Goal: Transaction & Acquisition: Download file/media

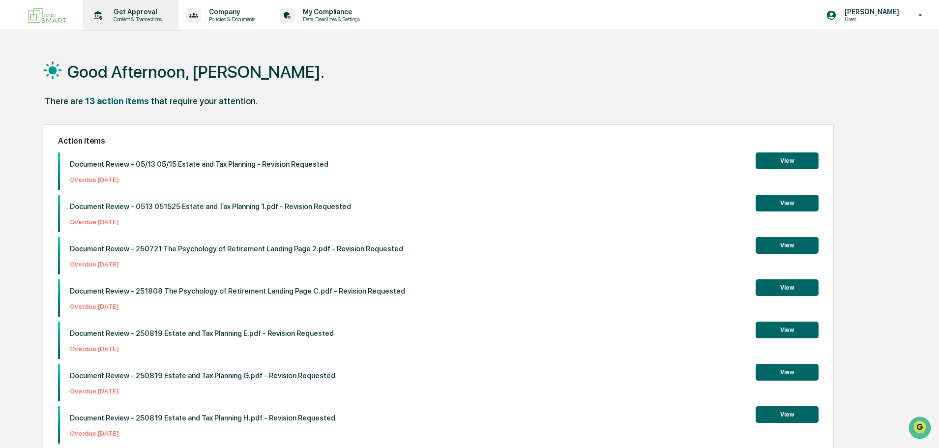
click at [103, 13] on icon at bounding box center [97, 15] width 15 height 15
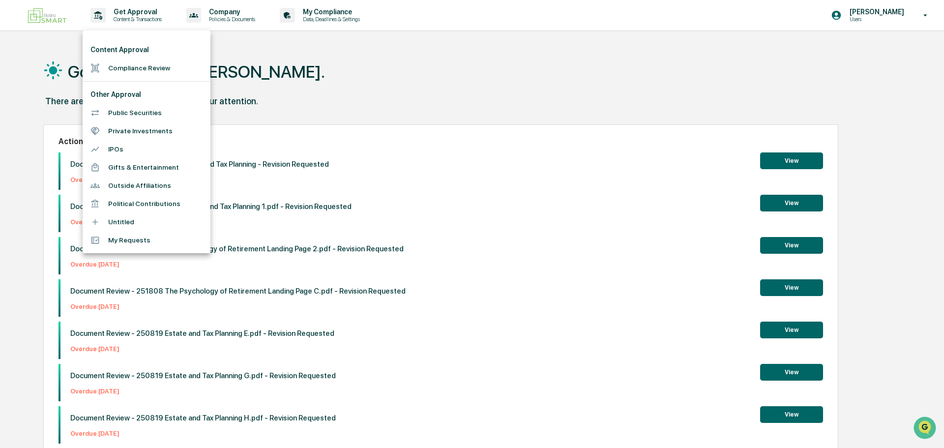
click at [106, 93] on li "Other Approval" at bounding box center [147, 95] width 128 height 18
click at [133, 67] on li "Compliance Review" at bounding box center [147, 68] width 128 height 18
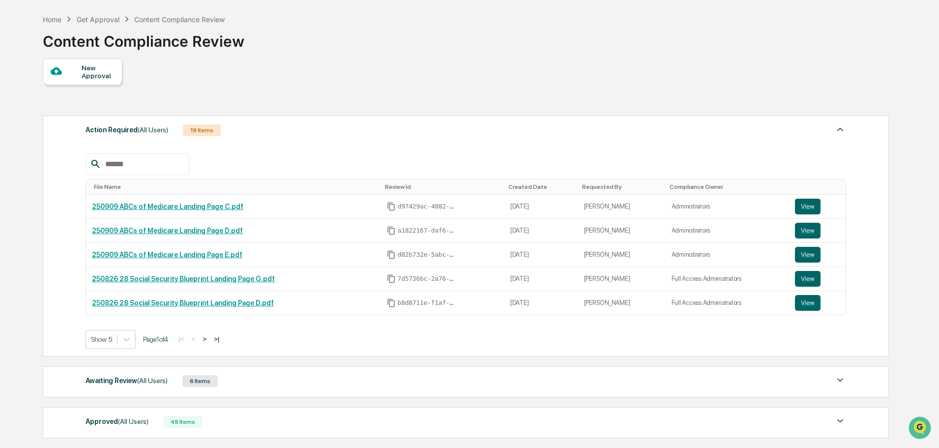
scroll to position [157, 0]
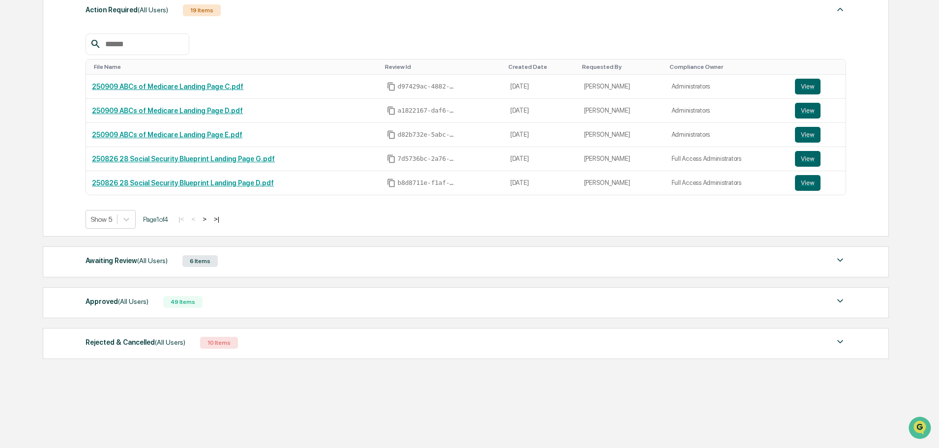
click at [285, 307] on div "Approved (All Users) 49 Items" at bounding box center [466, 302] width 760 height 14
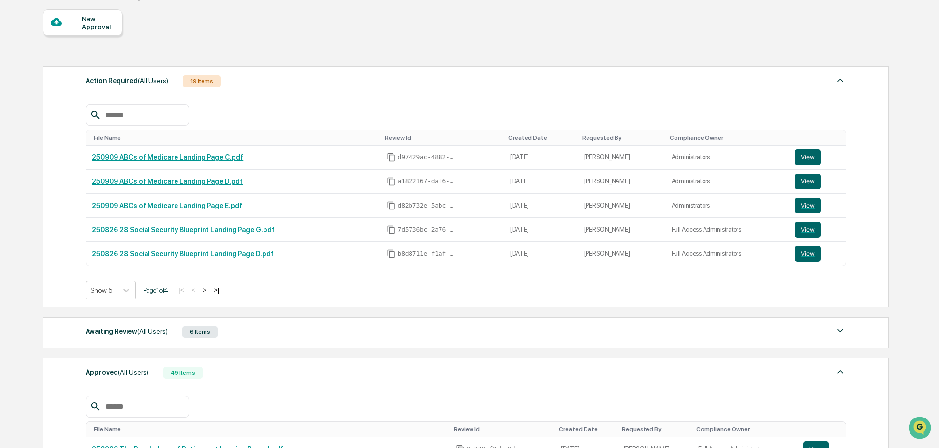
scroll to position [72, 0]
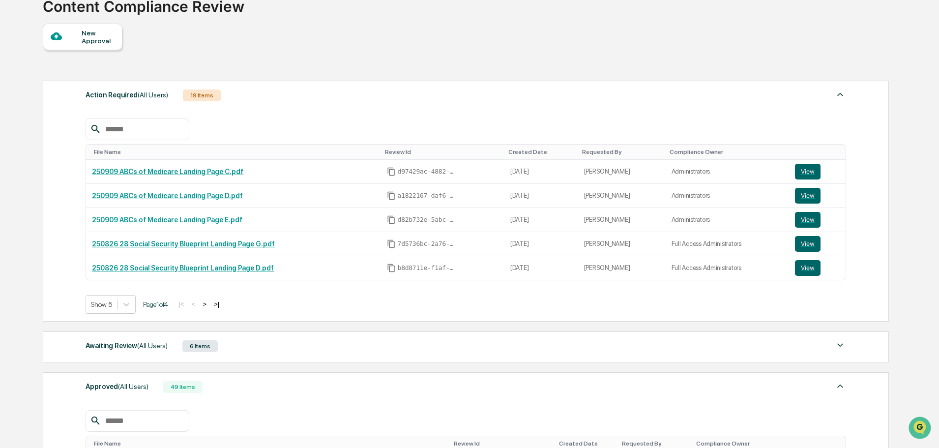
click at [206, 93] on div "19 Items" at bounding box center [202, 95] width 38 height 12
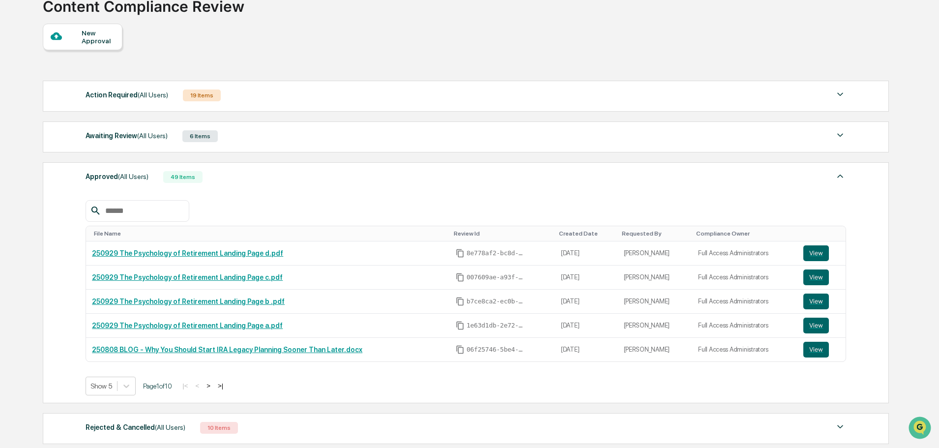
click at [205, 95] on div "19 Items" at bounding box center [202, 95] width 38 height 12
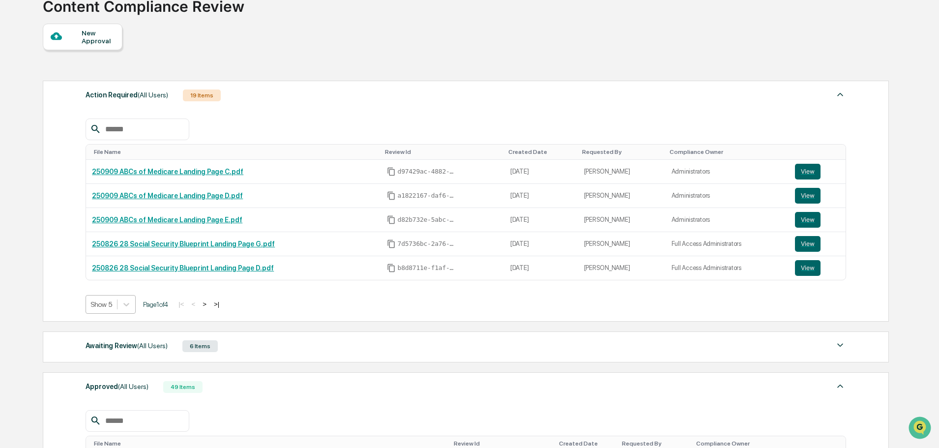
click at [107, 307] on div at bounding box center [101, 304] width 21 height 10
click at [115, 360] on div "Show 20" at bounding box center [111, 359] width 51 height 16
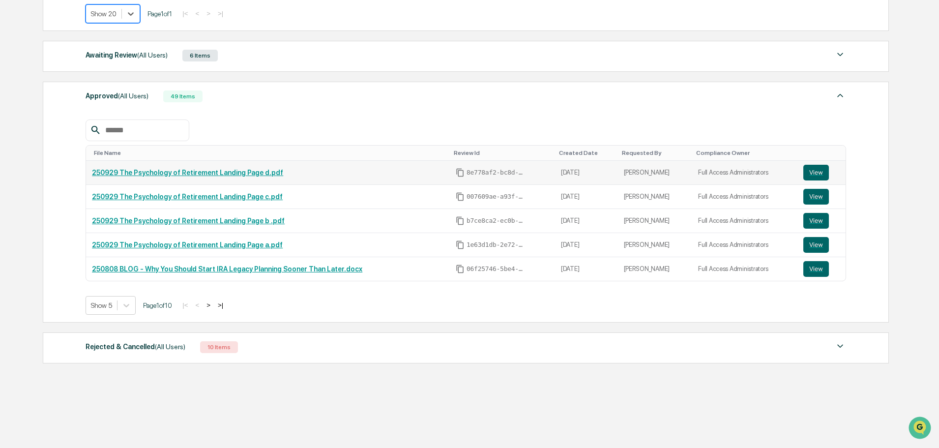
scroll to position [704, 0]
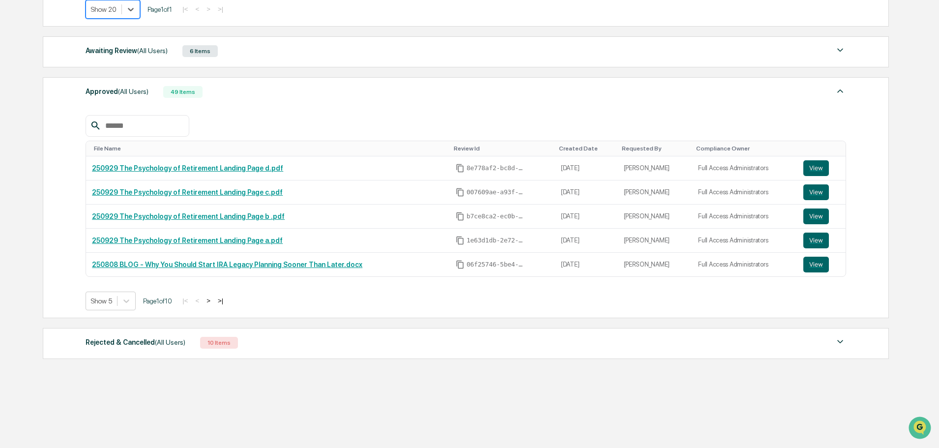
click at [268, 50] on div "Awaiting Review (All Users) 6 Items" at bounding box center [466, 51] width 760 height 14
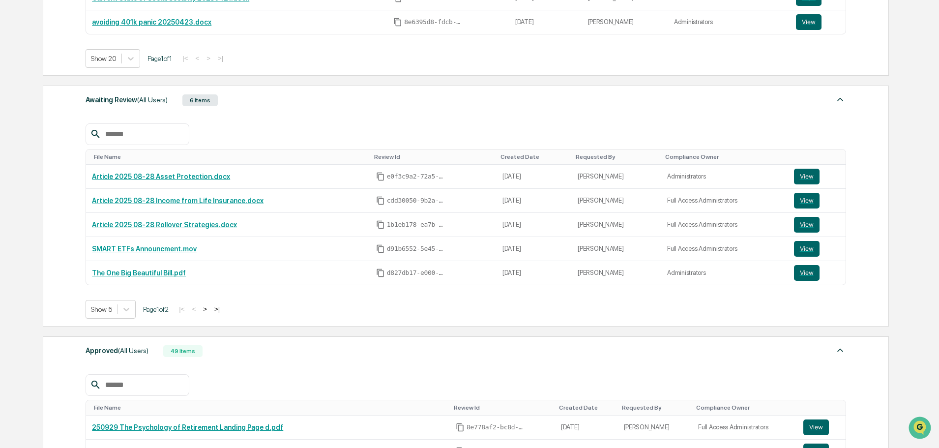
scroll to position [0, 0]
click at [192, 174] on link "Article 2025 08-28 Asset Protection.docx" at bounding box center [161, 177] width 138 height 8
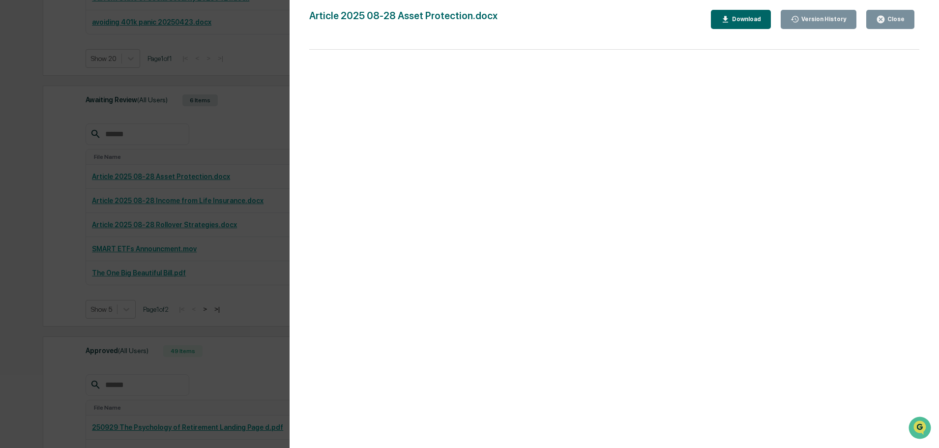
click at [748, 19] on div "Download" at bounding box center [745, 19] width 31 height 7
click at [881, 23] on icon "button" at bounding box center [880, 19] width 7 height 7
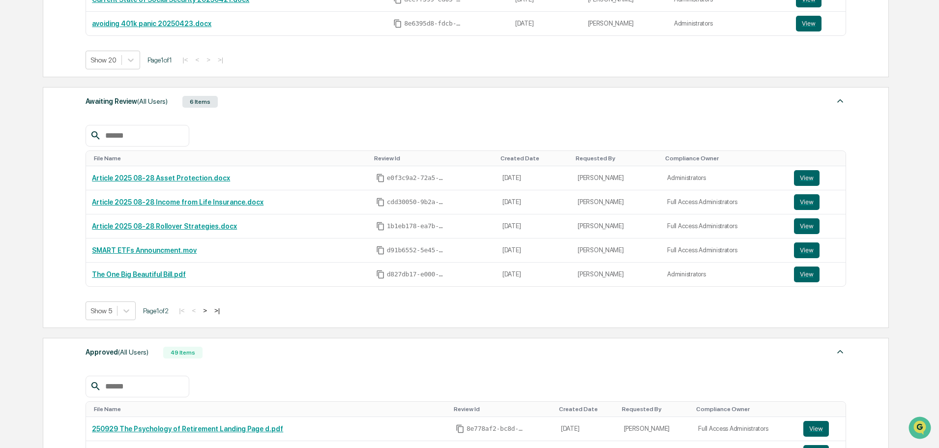
scroll to position [655, 0]
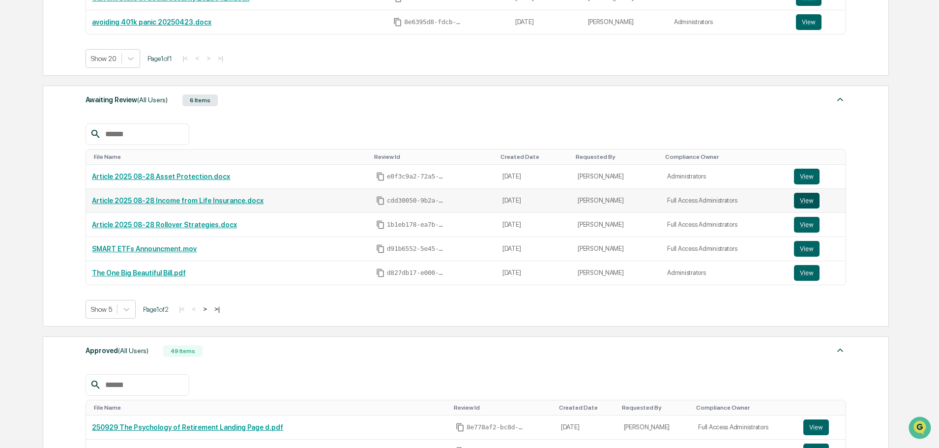
click at [803, 195] on button "View" at bounding box center [807, 201] width 26 height 16
click at [226, 197] on link "Article 2025 08-28 Income from Life Insurance.docx" at bounding box center [178, 201] width 172 height 8
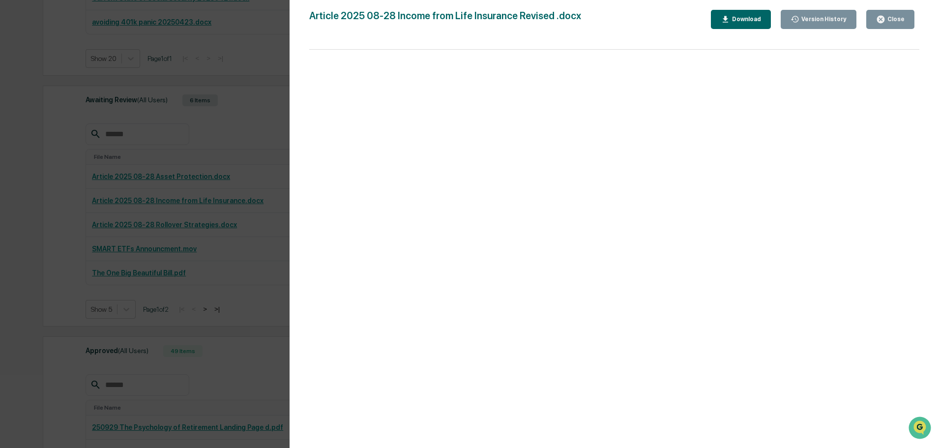
click at [749, 13] on button "Download" at bounding box center [741, 19] width 60 height 19
click at [235, 73] on div "Version History [DATE] 07:13 PM [PERSON_NAME] [DATE] 07:47 PM [PERSON_NAME] Art…" at bounding box center [469, 224] width 939 height 448
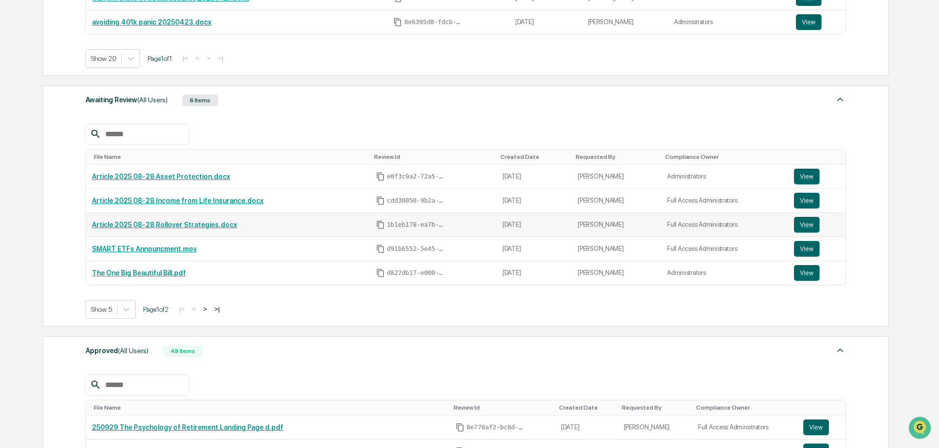
click at [180, 219] on td "Article 2025 08-28 Rollover Strategies.docx" at bounding box center [228, 225] width 284 height 24
click at [181, 224] on link "Article 2025 08-28 Rollover Strategies.docx" at bounding box center [164, 225] width 145 height 8
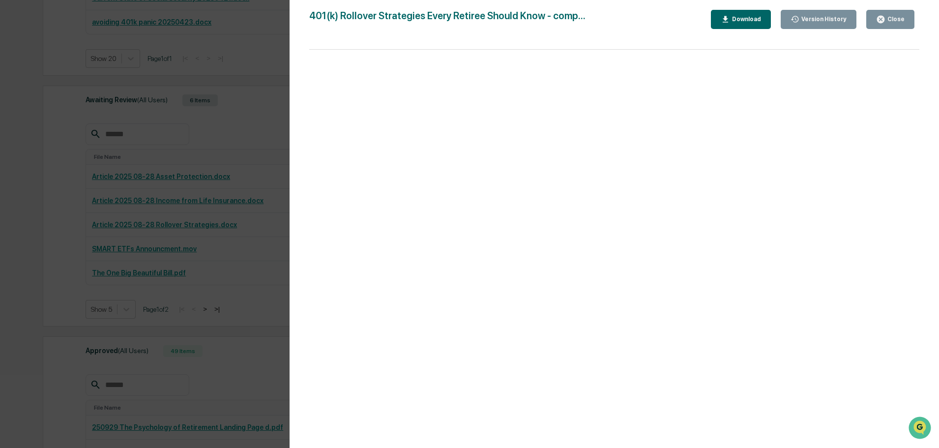
click at [742, 18] on div "Download" at bounding box center [745, 19] width 31 height 7
click at [744, 14] on button "Download" at bounding box center [741, 19] width 60 height 19
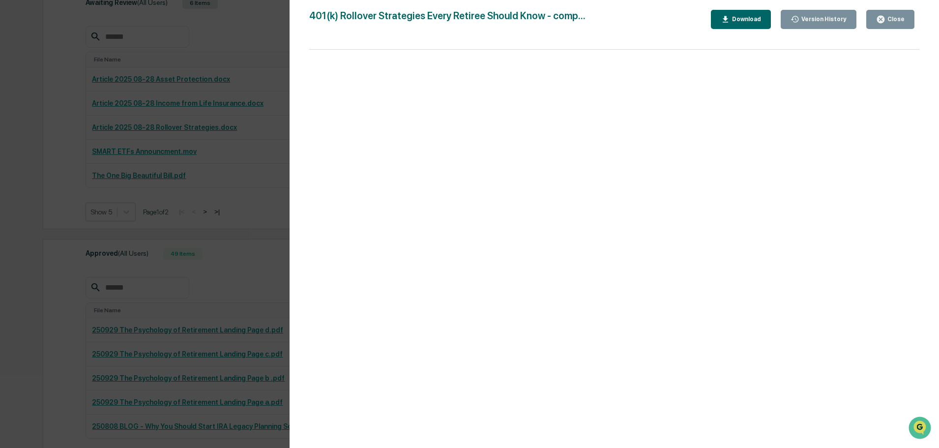
scroll to position [753, 0]
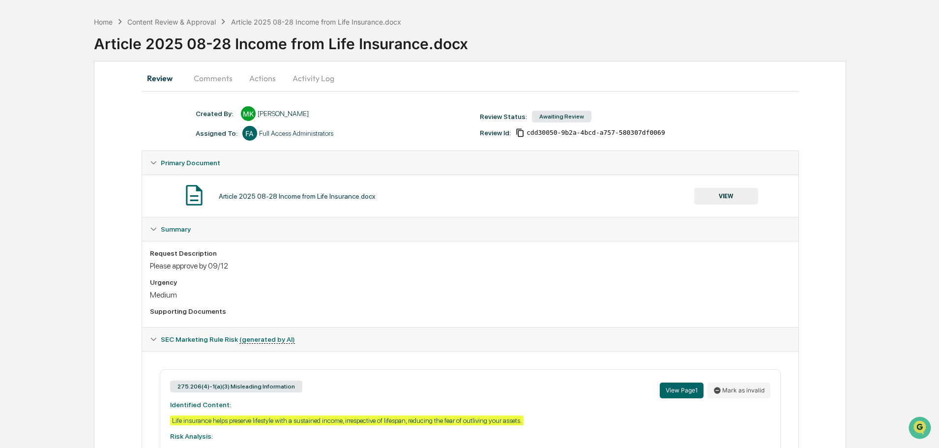
scroll to position [30, 0]
